Goal: Information Seeking & Learning: Compare options

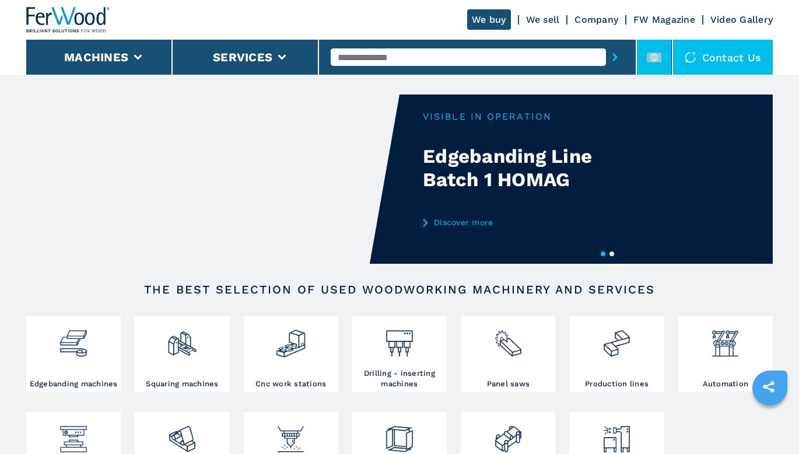
click at [652, 51] on icon at bounding box center [654, 57] width 15 height 15
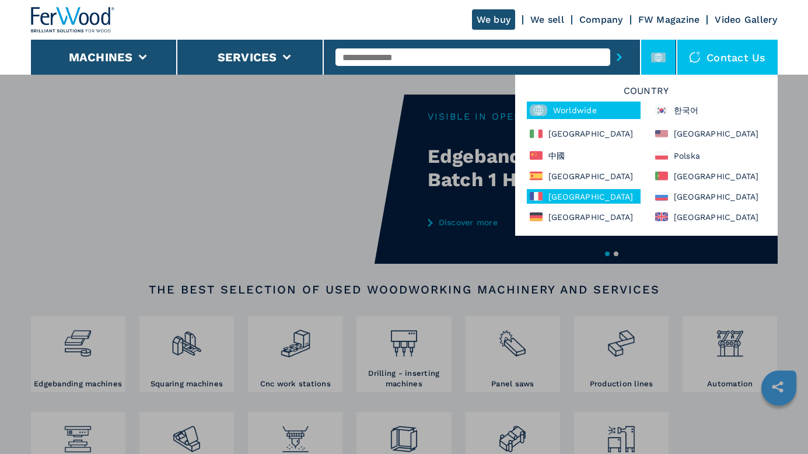
click at [560, 201] on div "France" at bounding box center [584, 196] width 114 height 15
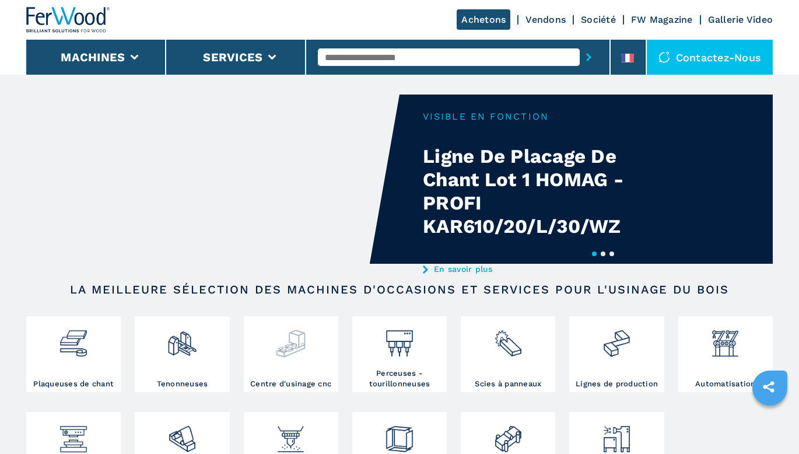
click at [288, 365] on div at bounding box center [291, 349] width 89 height 60
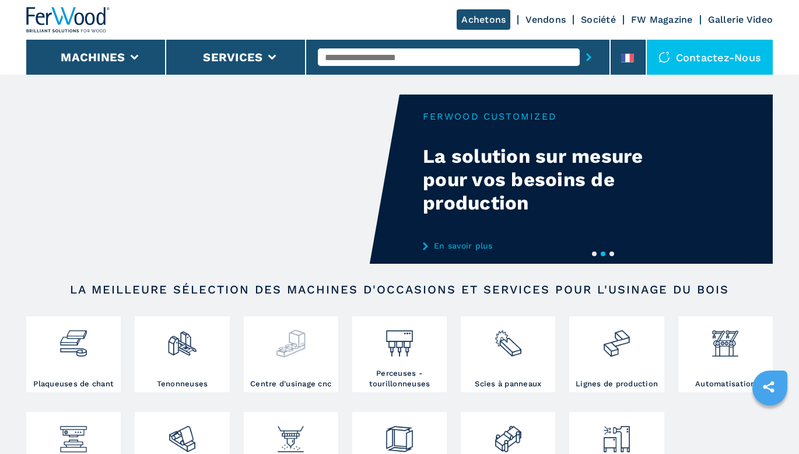
click at [287, 349] on img at bounding box center [290, 339] width 31 height 40
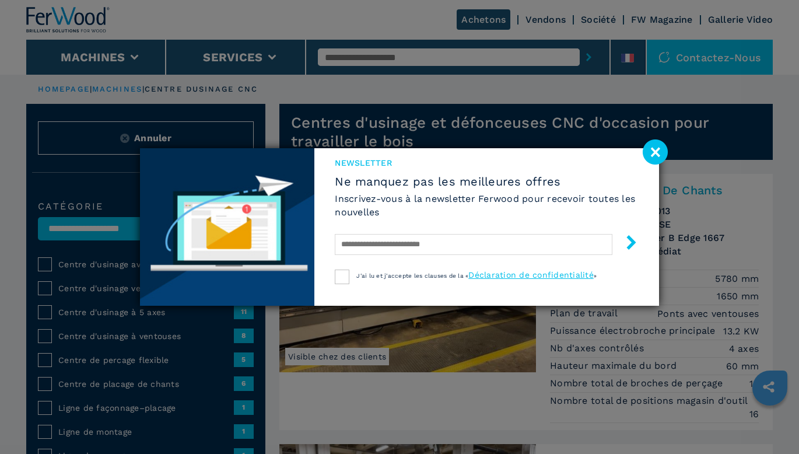
click at [652, 150] on image at bounding box center [655, 151] width 25 height 25
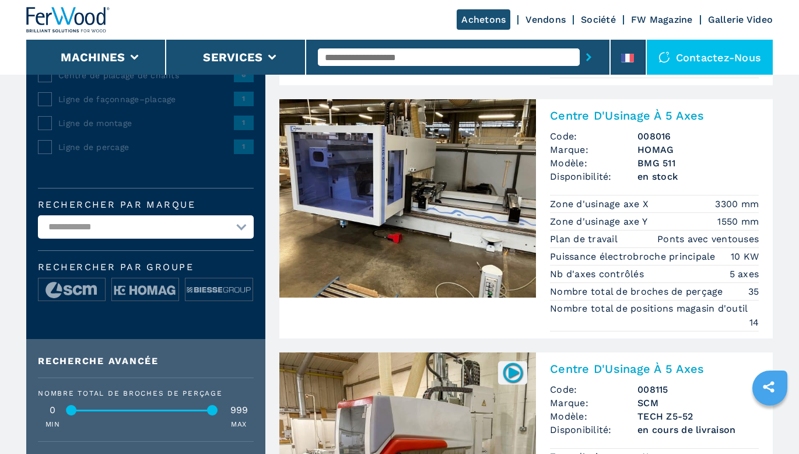
click at [416, 227] on img at bounding box center [407, 198] width 257 height 198
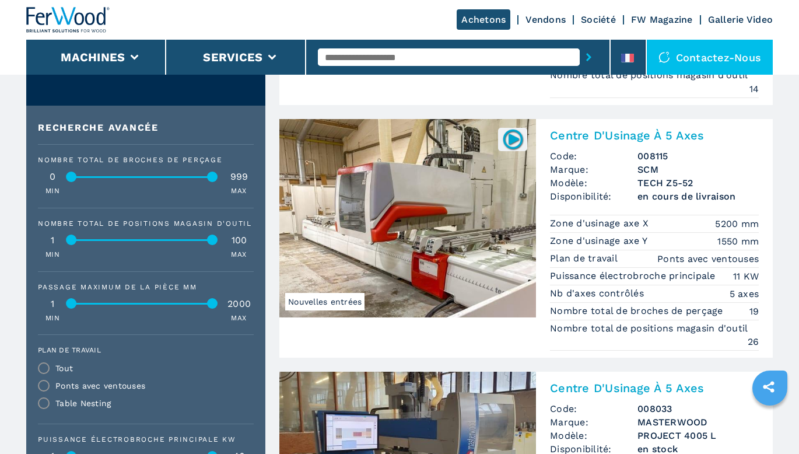
scroll to position [600, 0]
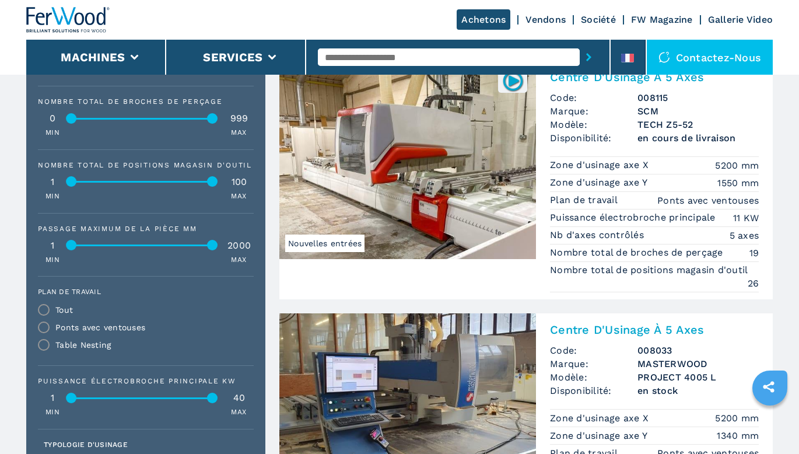
click at [416, 224] on img at bounding box center [407, 160] width 257 height 198
click at [406, 201] on img at bounding box center [407, 160] width 257 height 198
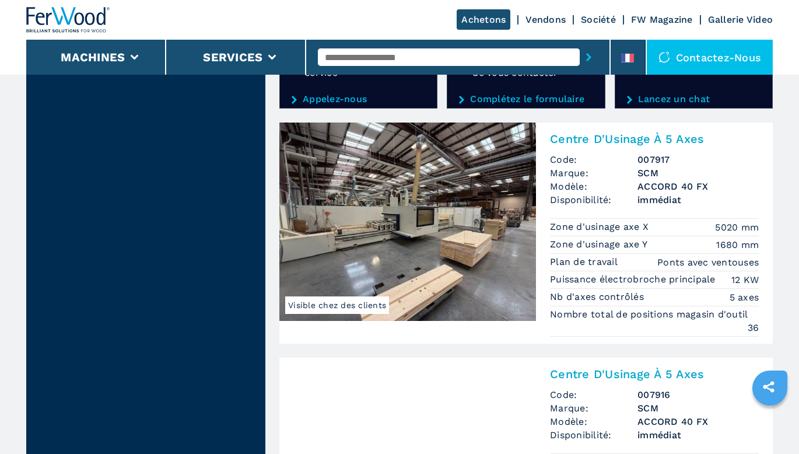
scroll to position [2117, 0]
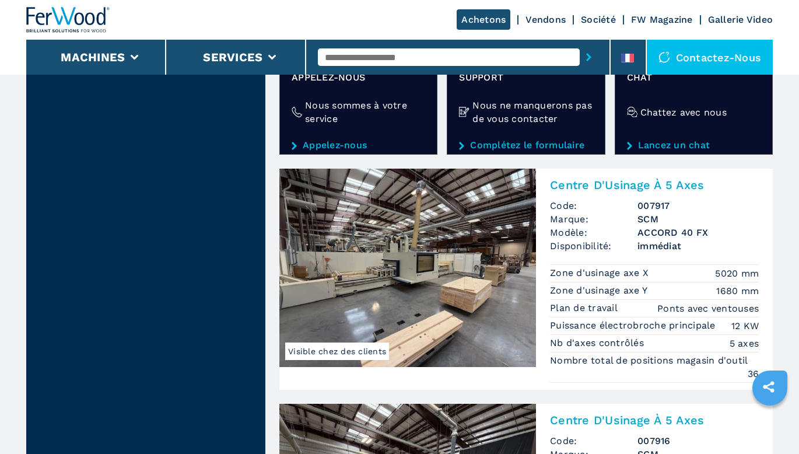
click at [434, 314] on img at bounding box center [407, 268] width 257 height 198
click at [432, 298] on img at bounding box center [407, 268] width 257 height 198
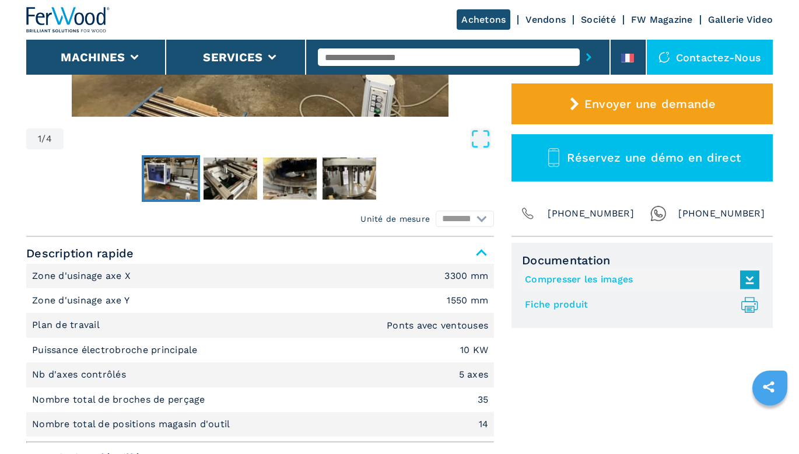
scroll to position [350, 0]
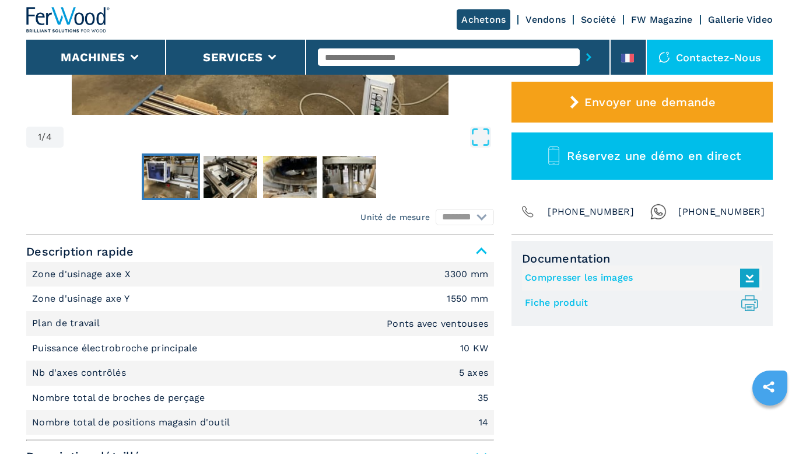
click at [556, 305] on link "Fiche produit .prefix__st0{stroke-linecap:round;stroke-linejoin:round}.prefix__…" at bounding box center [639, 302] width 229 height 19
click at [539, 275] on link "Compresser les images" at bounding box center [639, 277] width 229 height 19
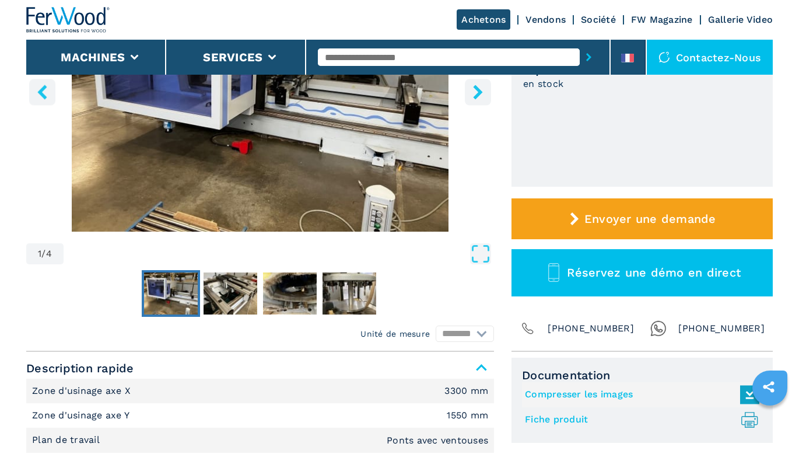
scroll to position [0, 0]
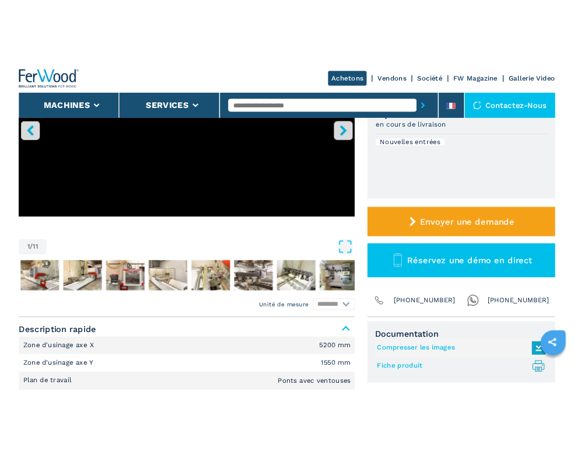
scroll to position [350, 0]
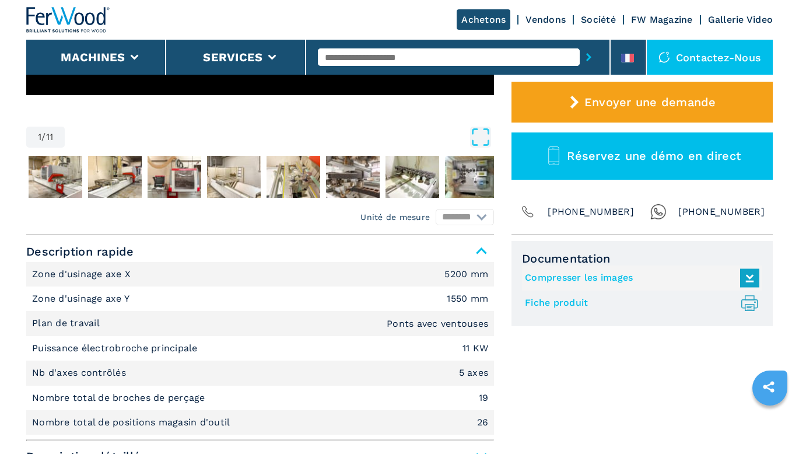
click at [538, 300] on link "Fiche produit .prefix__st0{stroke-linecap:round;stroke-linejoin:round}.prefix__…" at bounding box center [639, 302] width 229 height 19
click at [608, 275] on link "Compresser les images" at bounding box center [639, 277] width 229 height 19
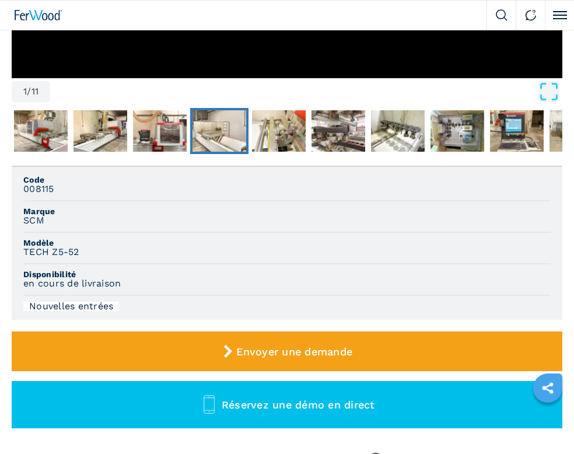
click at [202, 125] on img "Go to Slide 5" at bounding box center [220, 131] width 54 height 42
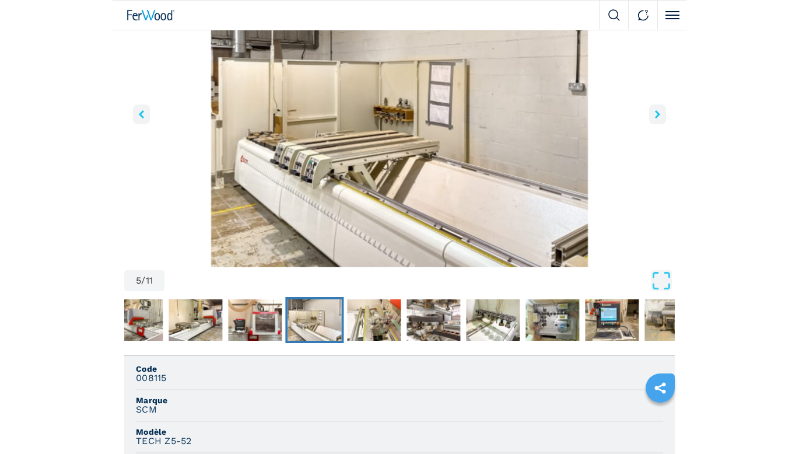
scroll to position [117, 0]
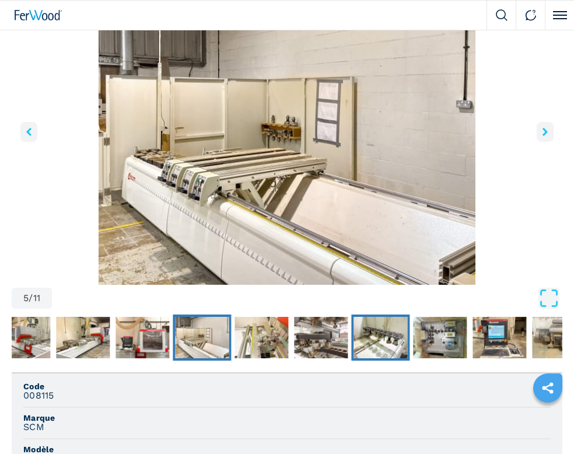
click at [365, 342] on img "Go to Slide 8" at bounding box center [381, 338] width 54 height 42
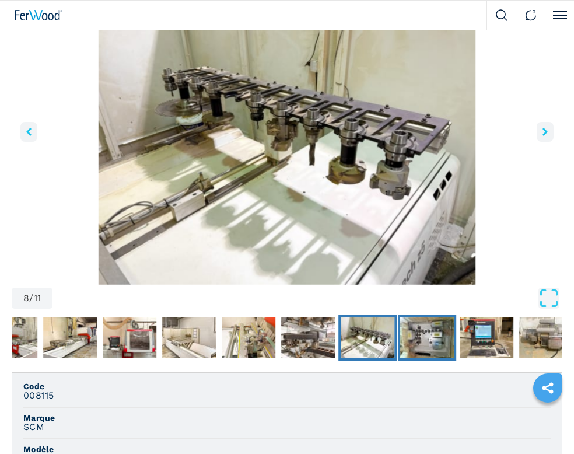
click at [438, 345] on img "Go to Slide 9" at bounding box center [427, 338] width 54 height 42
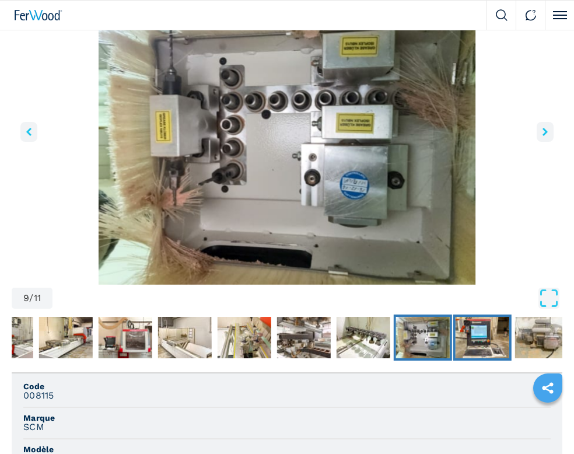
click at [466, 342] on img "Go to Slide 10" at bounding box center [483, 338] width 54 height 42
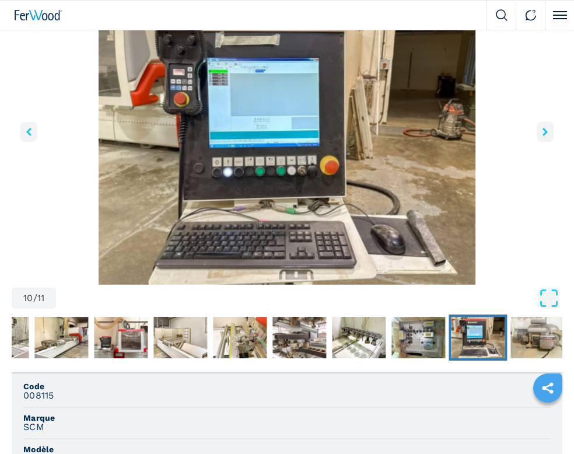
click at [504, 341] on img "Go to Slide 10" at bounding box center [478, 338] width 54 height 42
click at [511, 341] on img "Go to Slide 11" at bounding box center [538, 338] width 54 height 42
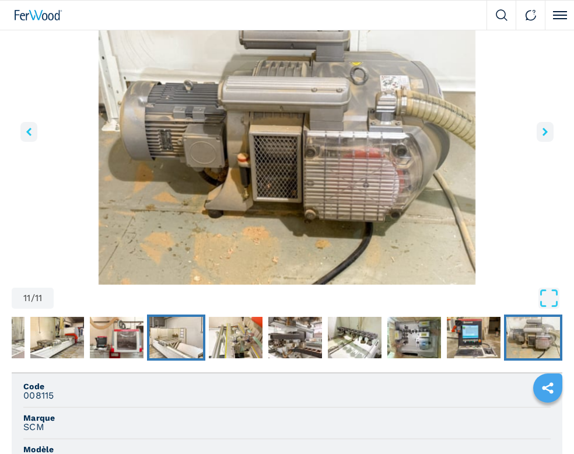
click at [158, 339] on img "Go to Slide 5" at bounding box center [176, 338] width 54 height 42
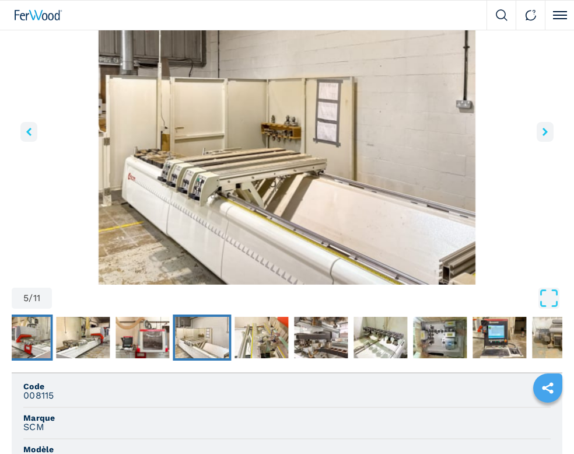
click at [46, 335] on img "Go to Slide 2" at bounding box center [23, 338] width 54 height 42
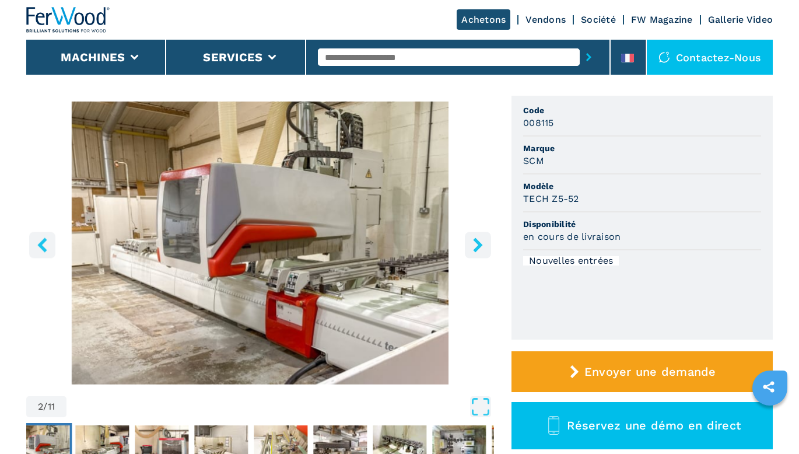
scroll to position [0, 0]
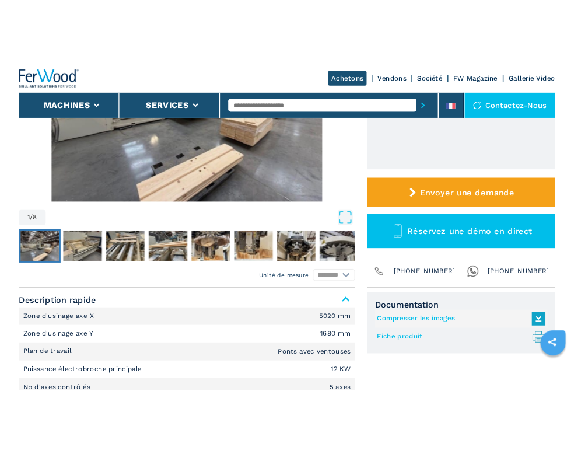
scroll to position [350, 0]
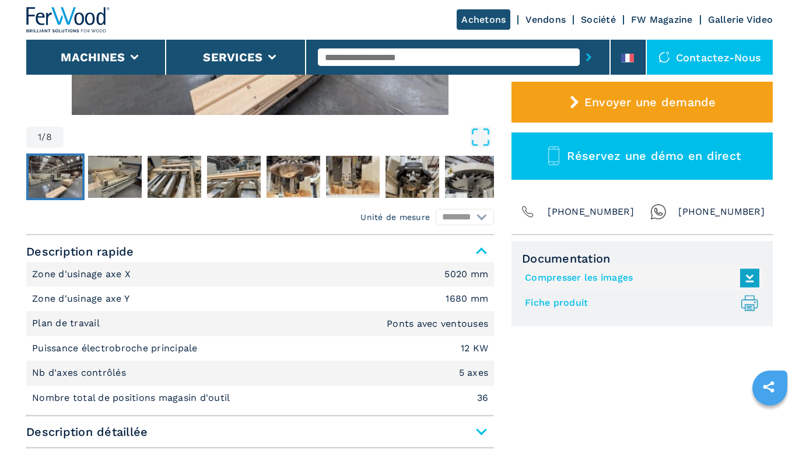
click at [555, 305] on link "Fiche produit .prefix__st0{stroke-linecap:round;stroke-linejoin:round}.prefix__…" at bounding box center [639, 302] width 229 height 19
click at [588, 277] on link "Compresser les images" at bounding box center [639, 277] width 229 height 19
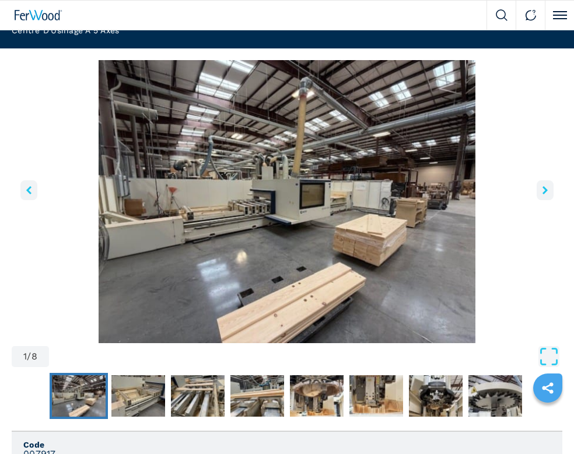
scroll to position [0, 0]
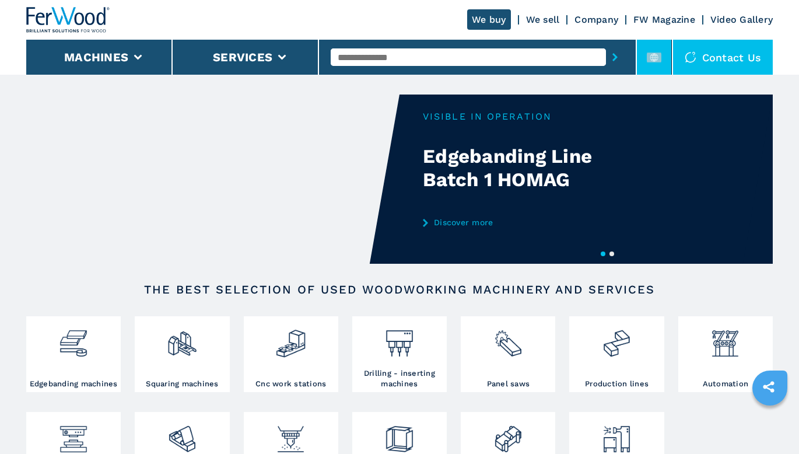
click at [653, 55] on rect at bounding box center [654, 58] width 15 height 10
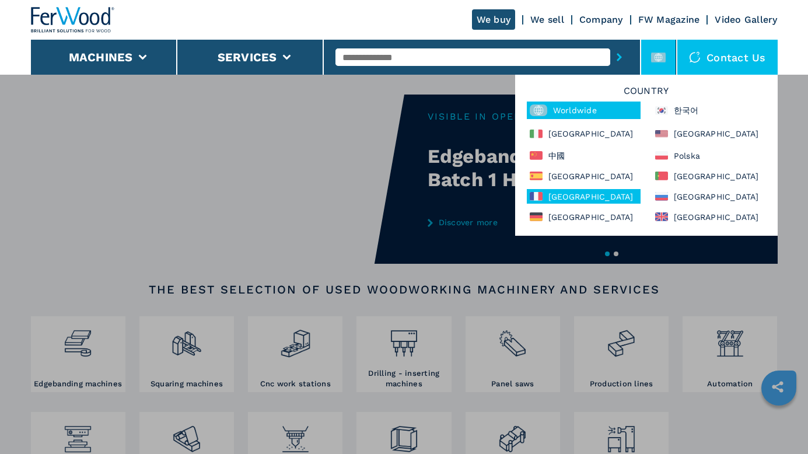
click at [558, 194] on div "[GEOGRAPHIC_DATA]" at bounding box center [584, 196] width 114 height 15
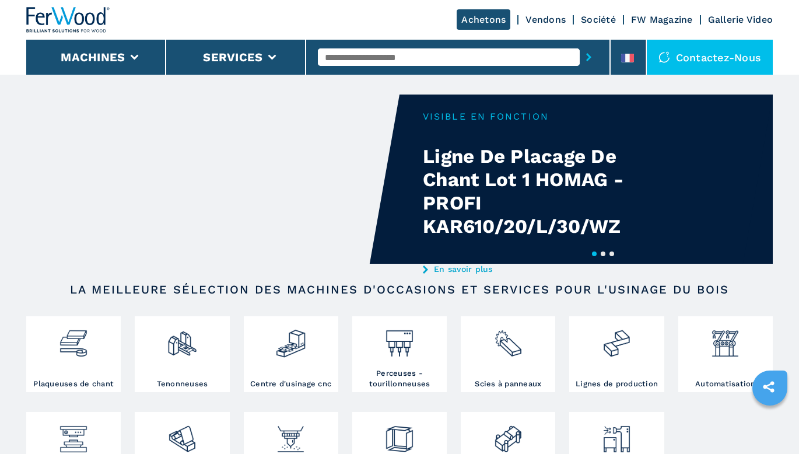
click at [445, 50] on input "text" at bounding box center [449, 57] width 262 height 18
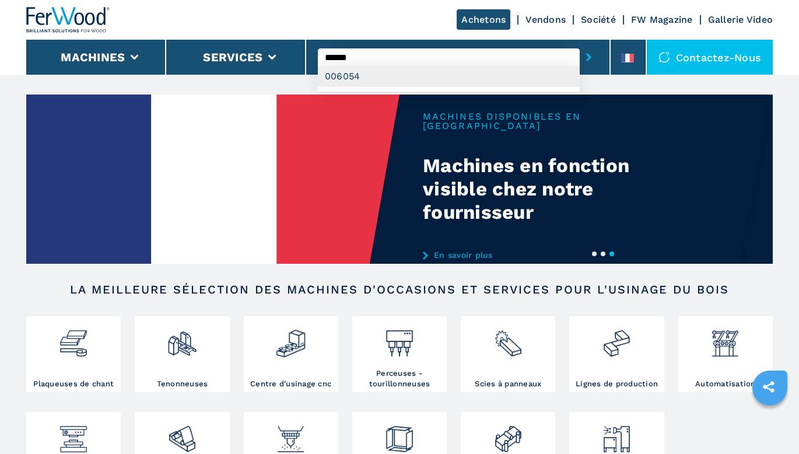
type input "******"
click at [424, 71] on div "006054" at bounding box center [449, 76] width 262 height 21
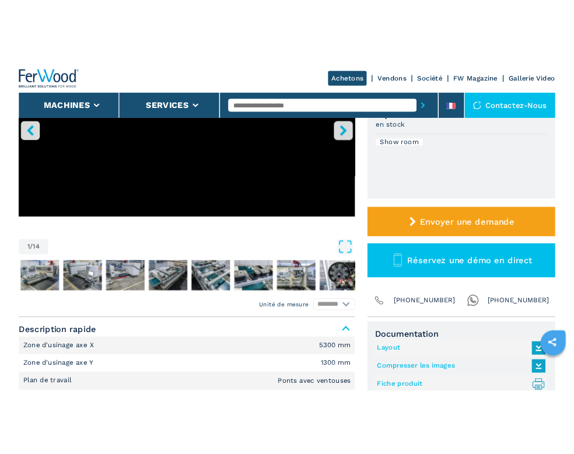
scroll to position [350, 0]
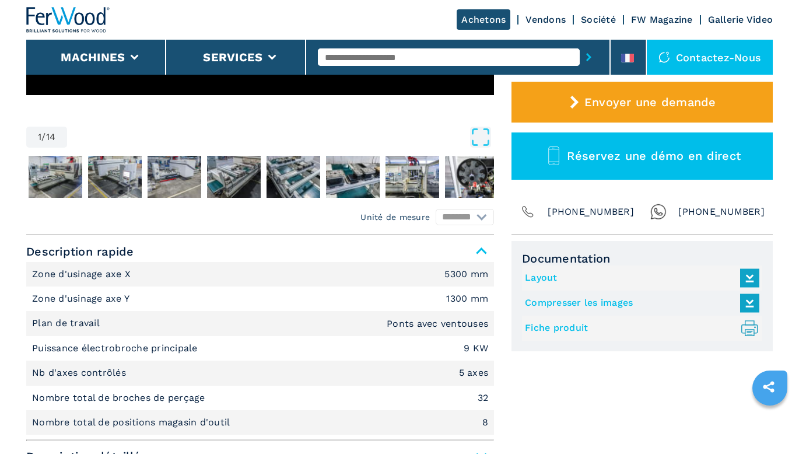
click at [539, 326] on link "Fiche produit .prefix__st0{stroke-linecap:round;stroke-linejoin:round}.prefix__…" at bounding box center [639, 328] width 229 height 19
click at [607, 300] on link "Compresser les images" at bounding box center [639, 302] width 229 height 19
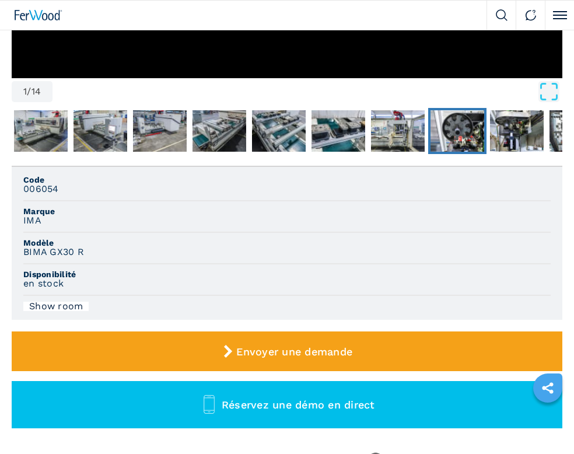
click at [464, 126] on img "Go to Slide 9" at bounding box center [458, 131] width 54 height 42
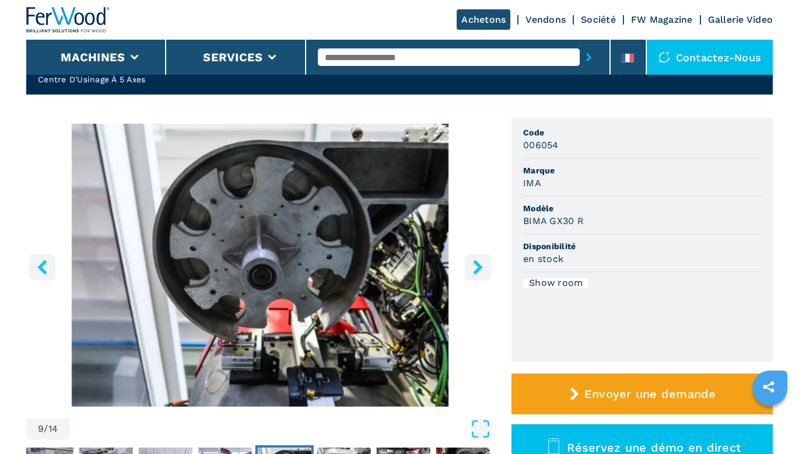
scroll to position [233, 0]
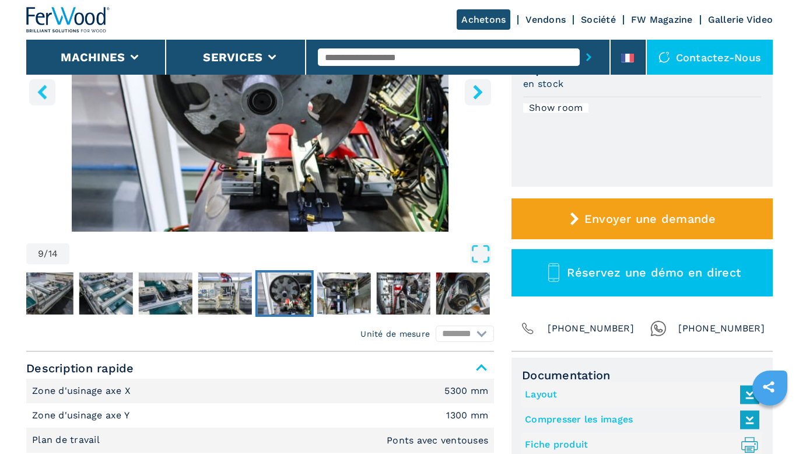
click at [551, 394] on link "Layout" at bounding box center [639, 394] width 229 height 19
click at [420, 57] on input "text" at bounding box center [449, 57] width 262 height 18
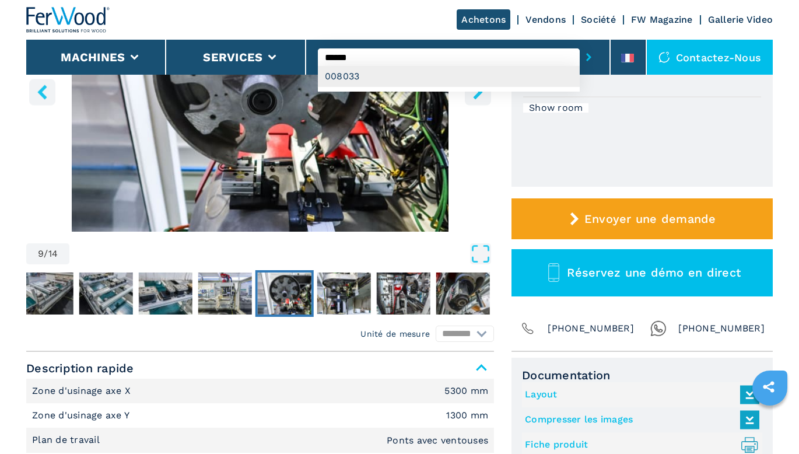
type input "******"
click at [406, 81] on div "008033" at bounding box center [449, 76] width 262 height 21
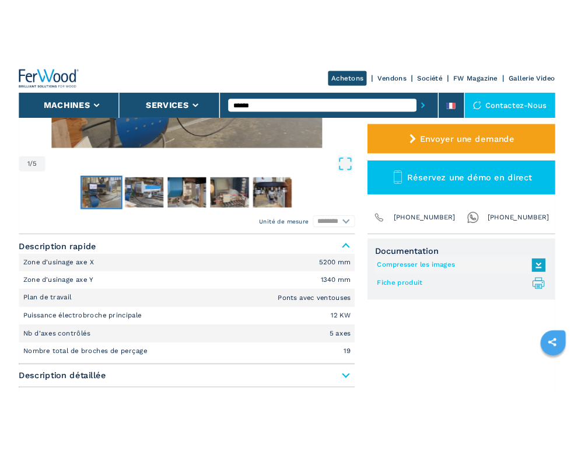
scroll to position [350, 0]
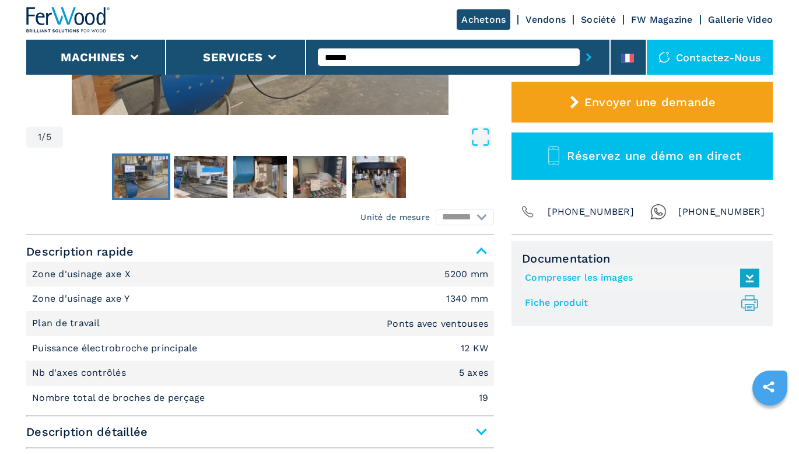
click at [559, 303] on link "Fiche produit .prefix__st0{stroke-linecap:round;stroke-linejoin:round}.prefix__…" at bounding box center [639, 302] width 229 height 19
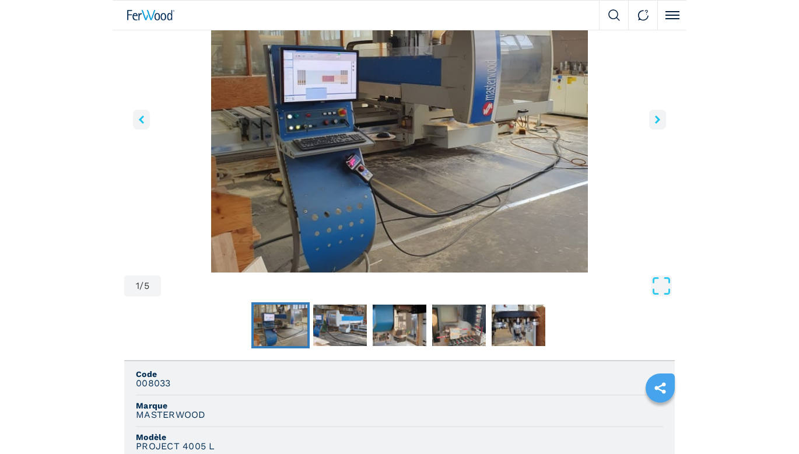
scroll to position [117, 0]
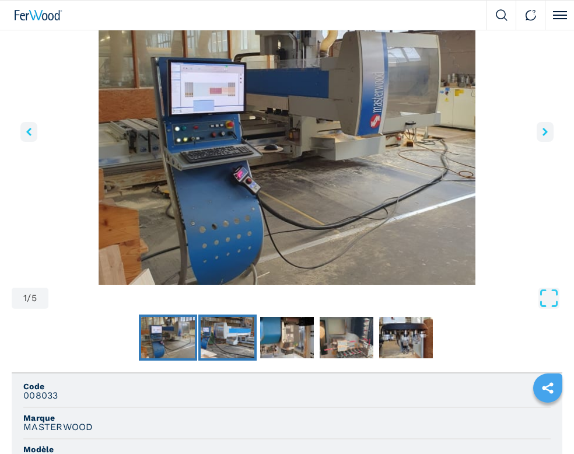
click at [214, 353] on img "Go to Slide 2" at bounding box center [228, 338] width 54 height 42
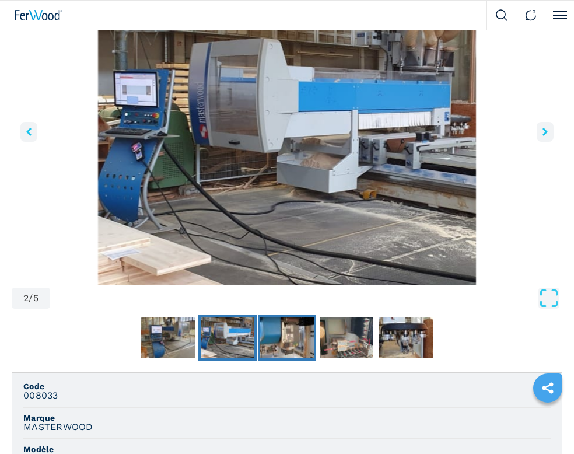
click at [279, 349] on img "Go to Slide 3" at bounding box center [287, 338] width 54 height 42
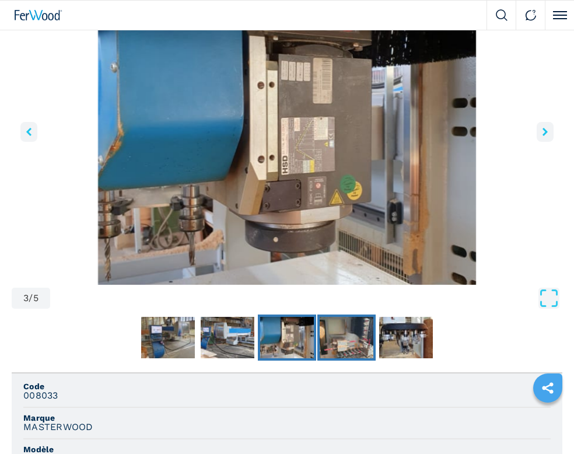
click at [351, 343] on img "Go to Slide 4" at bounding box center [347, 338] width 54 height 42
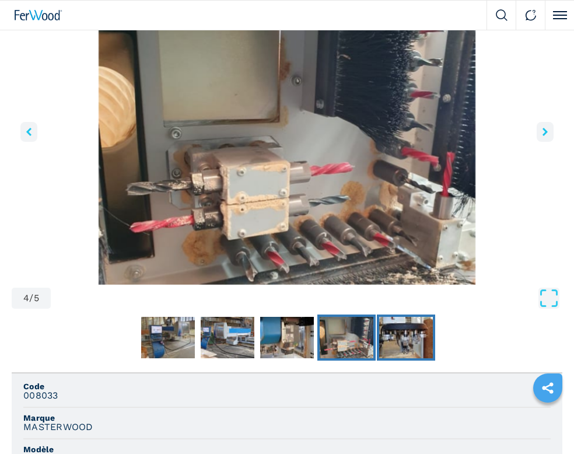
click at [380, 343] on img "Go to Slide 5" at bounding box center [406, 338] width 54 height 42
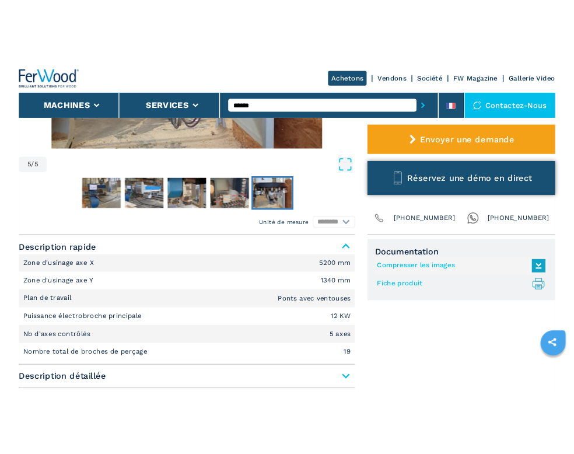
scroll to position [350, 0]
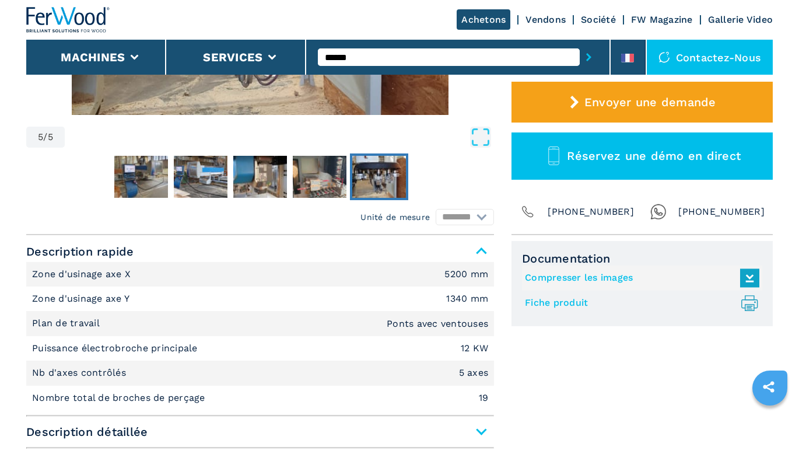
click at [565, 274] on link "Compresser les images" at bounding box center [639, 277] width 229 height 19
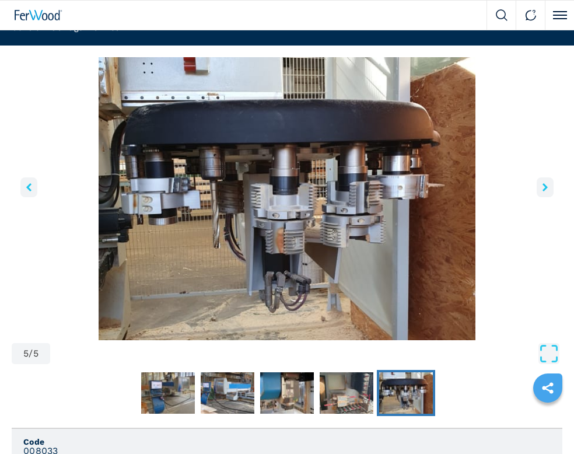
scroll to position [0, 0]
